Goal: Information Seeking & Learning: Learn about a topic

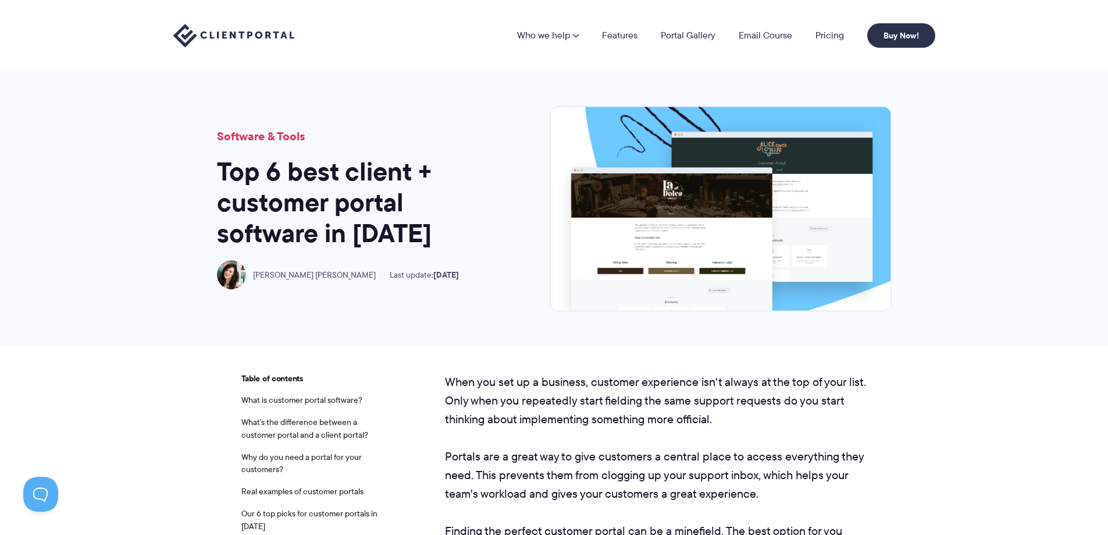
drag, startPoint x: 318, startPoint y: 278, endPoint x: 294, endPoint y: -5, distance: 283.7
click at [815, 43] on nav "Who we help Who we help View pricing Agencies See how Client Portal can help gi…" at bounding box center [726, 35] width 418 height 24
click at [824, 34] on link "Pricing" at bounding box center [830, 35] width 29 height 9
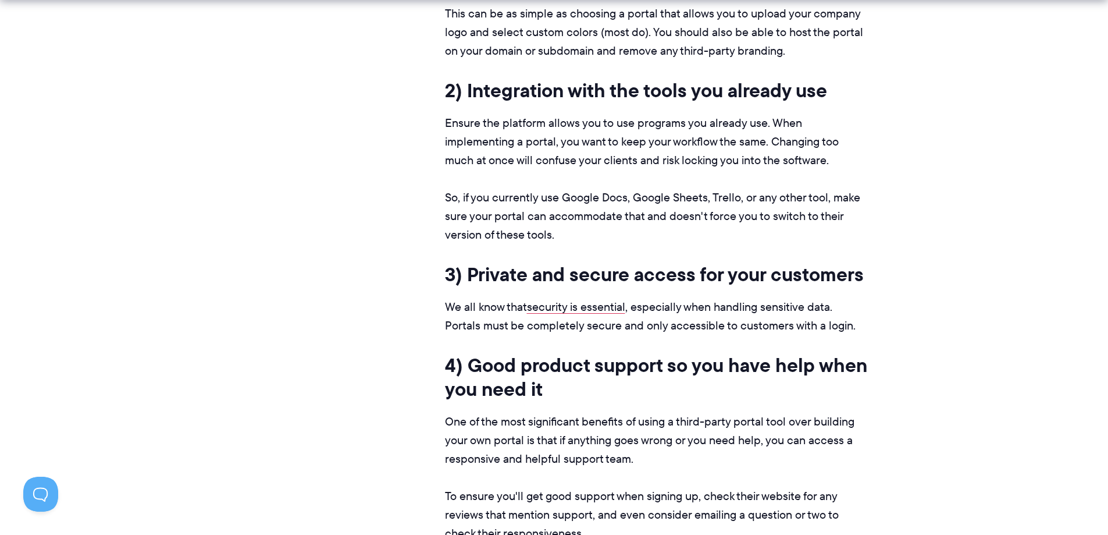
scroll to position [4595, 0]
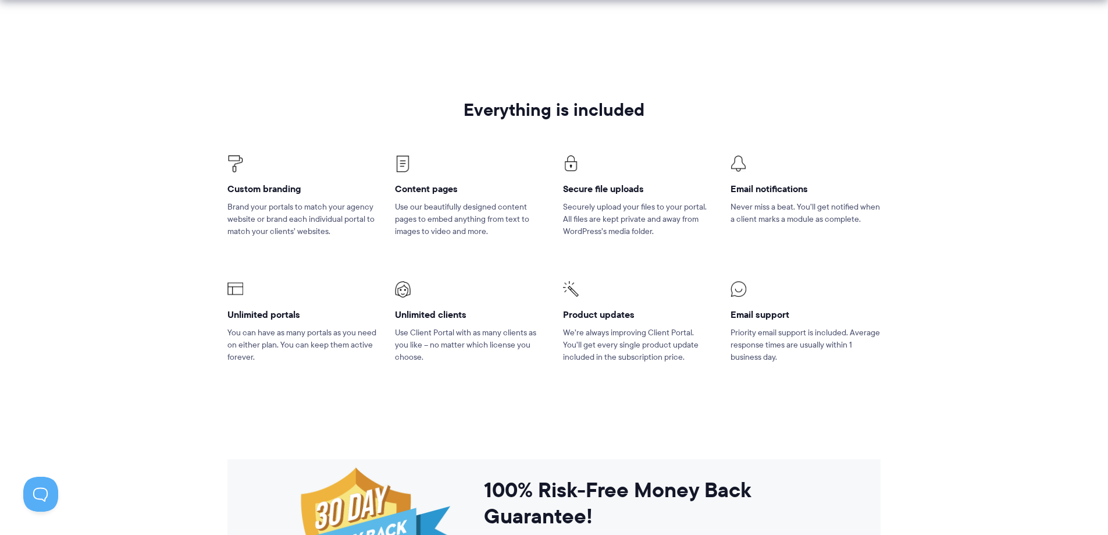
drag, startPoint x: 272, startPoint y: 258, endPoint x: 266, endPoint y: 251, distance: 9.5
